Goal: Information Seeking & Learning: Find contact information

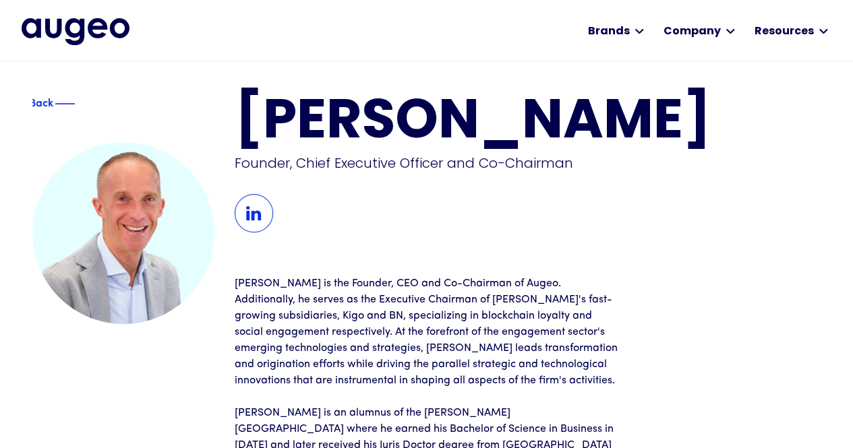
scroll to position [11, 0]
